Goal: Information Seeking & Learning: Learn about a topic

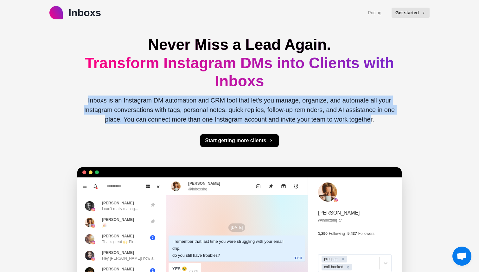
drag, startPoint x: 91, startPoint y: 98, endPoint x: 369, endPoint y: 121, distance: 278.5
click at [369, 121] on p "Inboxs is an Instagram DM automation and CRM tool that let's you manage, organi…" at bounding box center [239, 109] width 314 height 29
copy p "Inboxs is an Instagram DM automation and CRM tool that let's you manage, organi…"
click at [375, 14] on link "Pricing" at bounding box center [375, 13] width 14 height 7
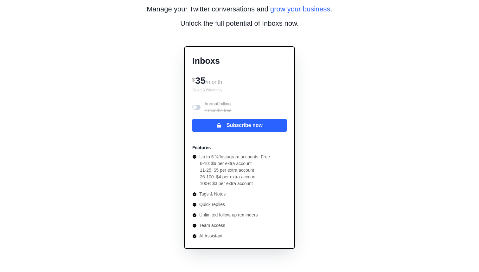
scroll to position [26, 0]
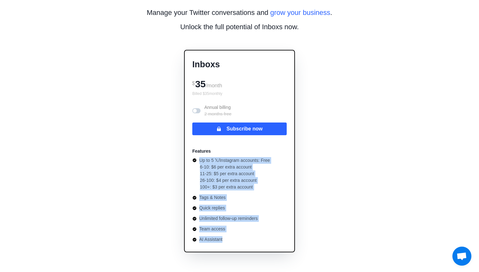
copy ul "Up to 5 𝕏/Instagram accounts: Free 6-10: $6 per extra account 11-25: $5 per ext…"
drag, startPoint x: 225, startPoint y: 241, endPoint x: 197, endPoint y: 160, distance: 86.1
click at [197, 159] on ul "Up to 5 𝕏/Instagram accounts: Free 6-10: $6 per extra account 11-25: $5 per ext…" at bounding box center [231, 200] width 78 height 86
